Goal: Entertainment & Leisure: Consume media (video, audio)

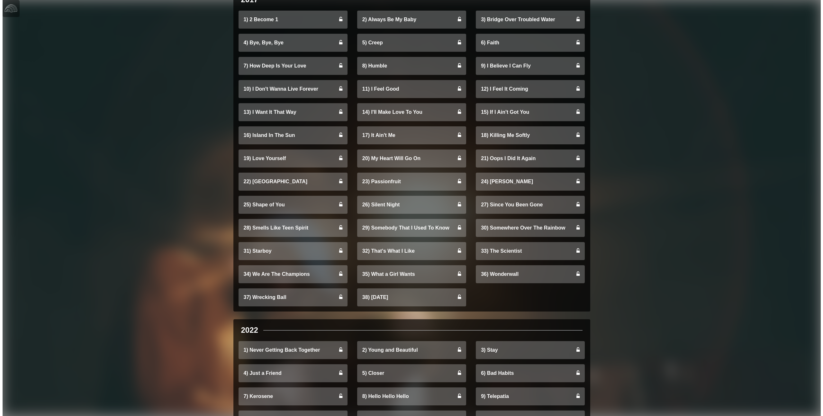
scroll to position [418, 0]
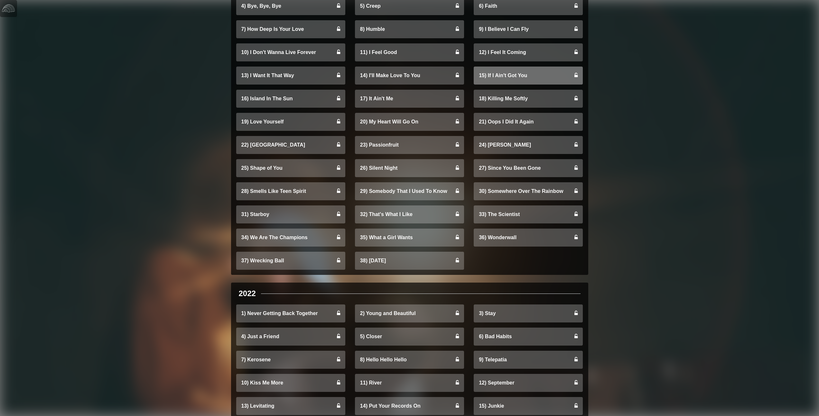
click at [510, 77] on link "15) If I Ain't Got You" at bounding box center [527, 76] width 109 height 18
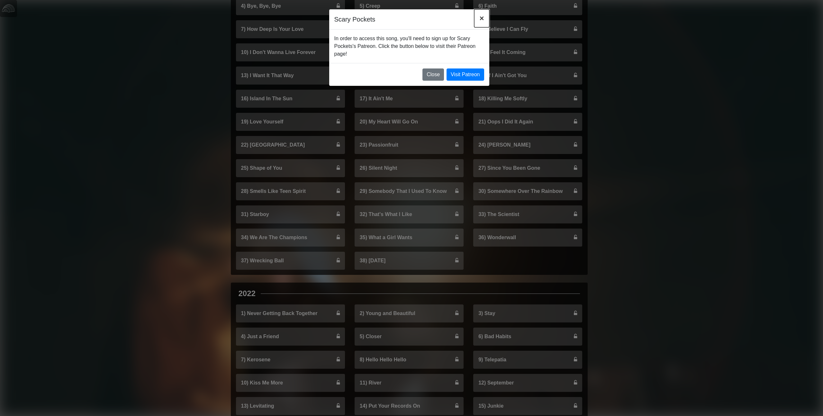
click at [483, 19] on span "×" at bounding box center [482, 18] width 5 height 9
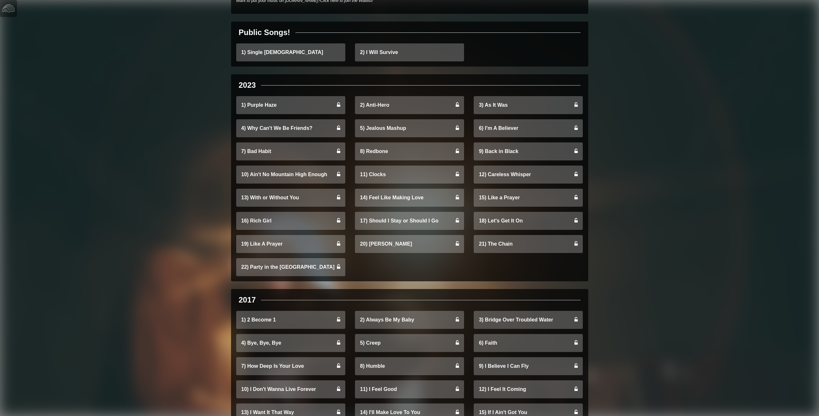
scroll to position [0, 0]
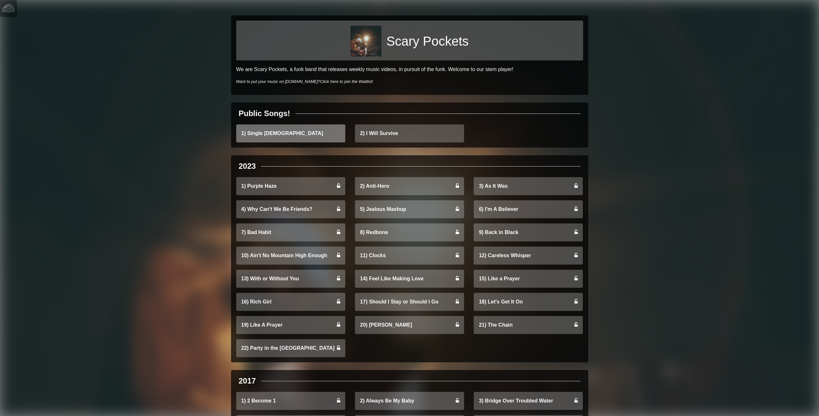
click at [296, 130] on link "1) Single [DEMOGRAPHIC_DATA]" at bounding box center [290, 133] width 109 height 18
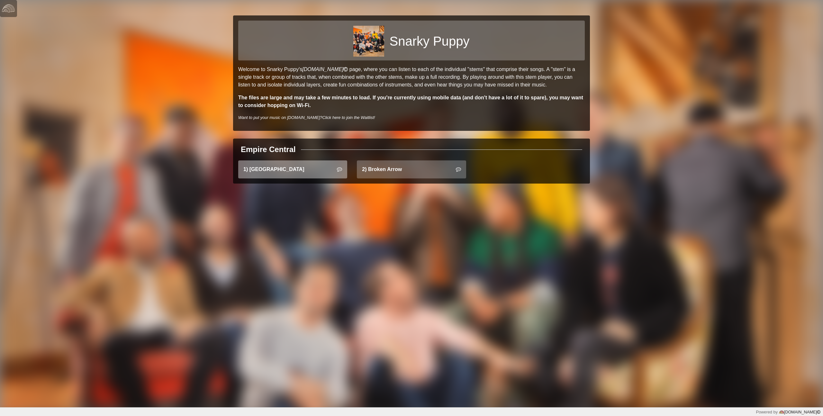
click at [286, 170] on link "1) East Bay" at bounding box center [292, 169] width 109 height 18
